Goal: Find specific page/section: Find specific page/section

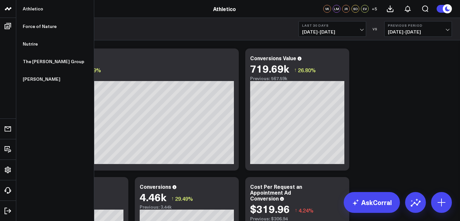
click at [10, 12] on icon at bounding box center [8, 9] width 8 height 8
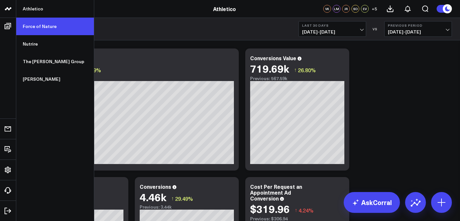
click at [37, 34] on link "Force of Nature" at bounding box center [55, 27] width 78 height 18
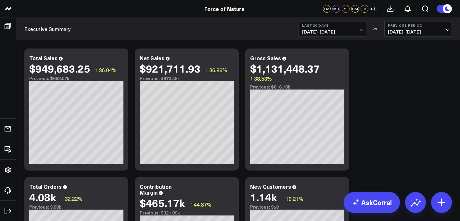
click at [339, 29] on span "07/14/25 - 08/12/25" at bounding box center [332, 31] width 60 height 5
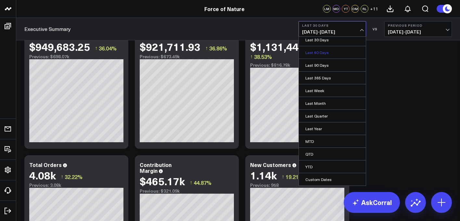
scroll to position [28, 0]
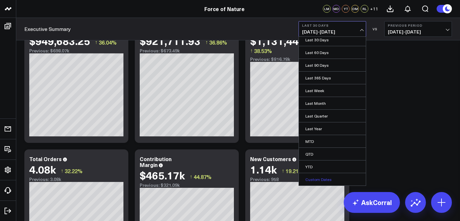
click at [317, 181] on link "Custom Dates" at bounding box center [332, 179] width 67 height 12
select select "7"
select select "2025"
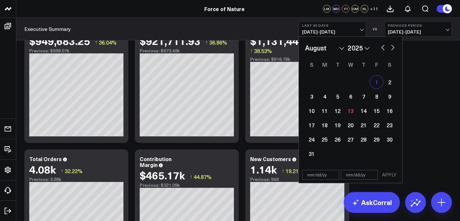
click at [379, 81] on div "1" at bounding box center [376, 81] width 13 height 13
type input "[DATE]"
select select "7"
select select "2025"
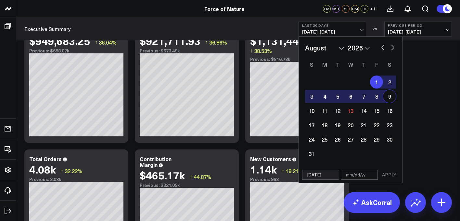
click at [390, 98] on div "9" at bounding box center [389, 96] width 13 height 13
type input "[DATE]"
select select "7"
select select "2025"
click at [393, 175] on button "APPLY" at bounding box center [389, 175] width 19 height 10
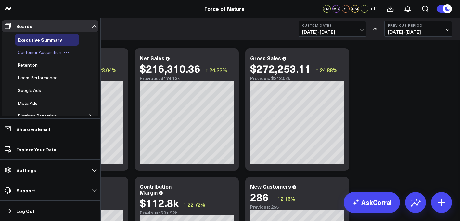
click at [35, 54] on span "Customer Acquisition" at bounding box center [40, 52] width 44 height 6
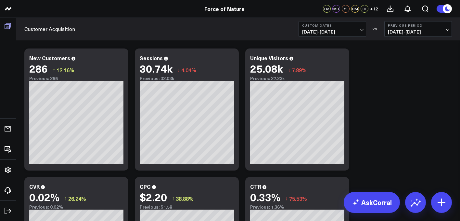
click at [11, 26] on icon at bounding box center [8, 26] width 6 height 6
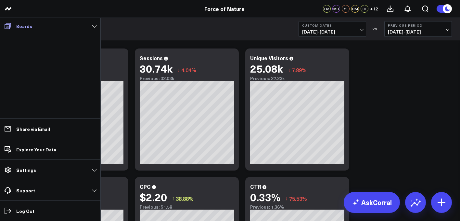
click at [14, 23] on link "Boards" at bounding box center [50, 26] width 97 height 12
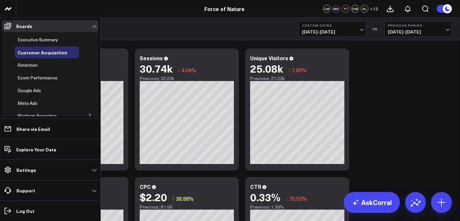
click at [30, 45] on ul "Executive Summary Customer Acquisition Retention Ecom Performance Google Ads Me…" at bounding box center [50, 95] width 97 height 127
click at [31, 41] on span "Executive Summary" at bounding box center [38, 39] width 41 height 6
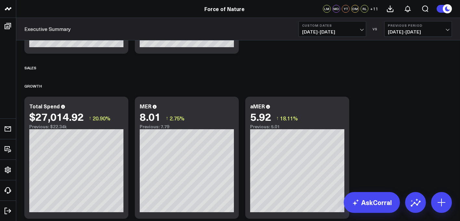
scroll to position [380, 0]
